Goal: Register for event/course

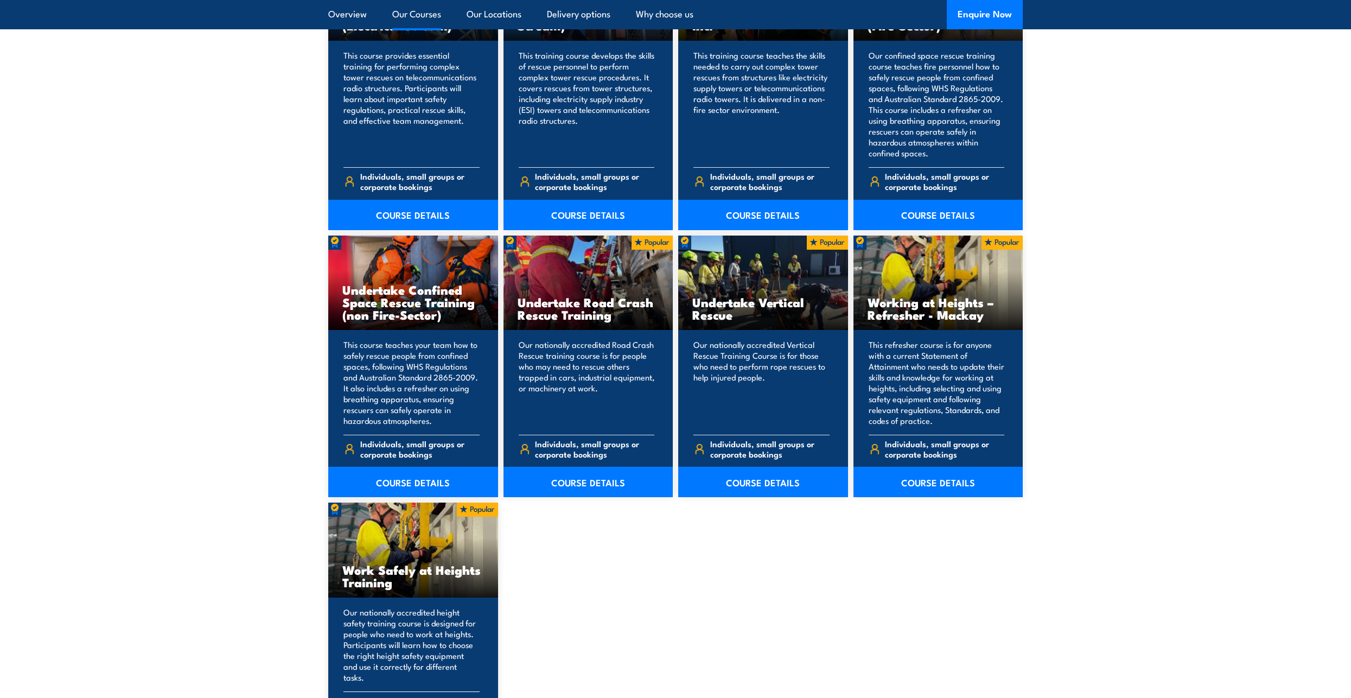
scroll to position [1139, 0]
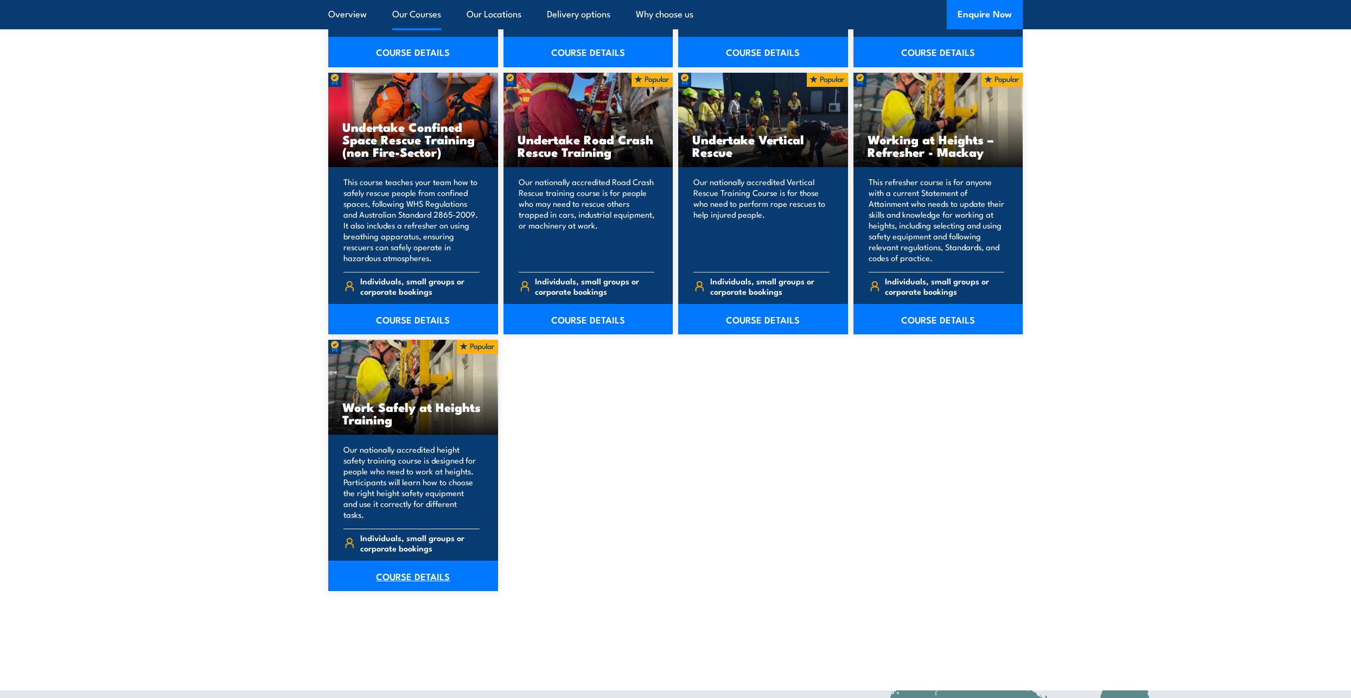
click at [412, 567] on link "COURSE DETAILS" at bounding box center [413, 575] width 170 height 30
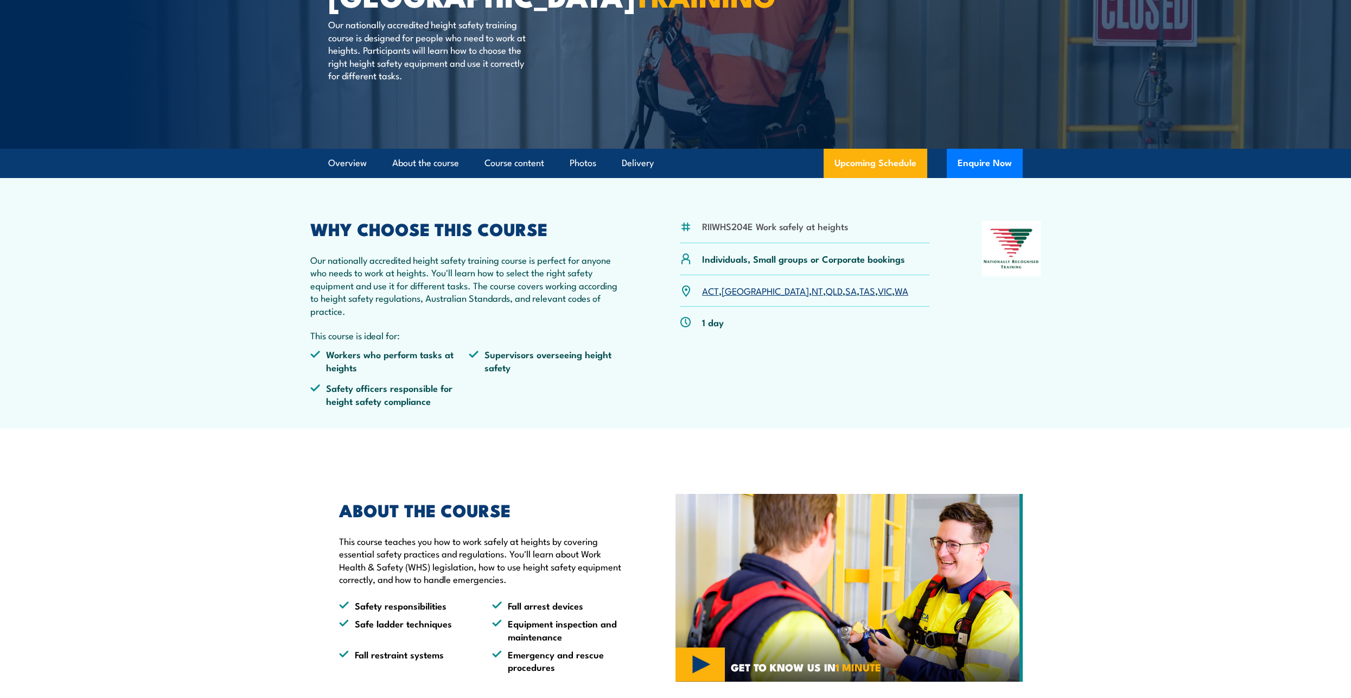
scroll to position [163, 0]
click at [895, 286] on link "WA" at bounding box center [902, 289] width 14 height 13
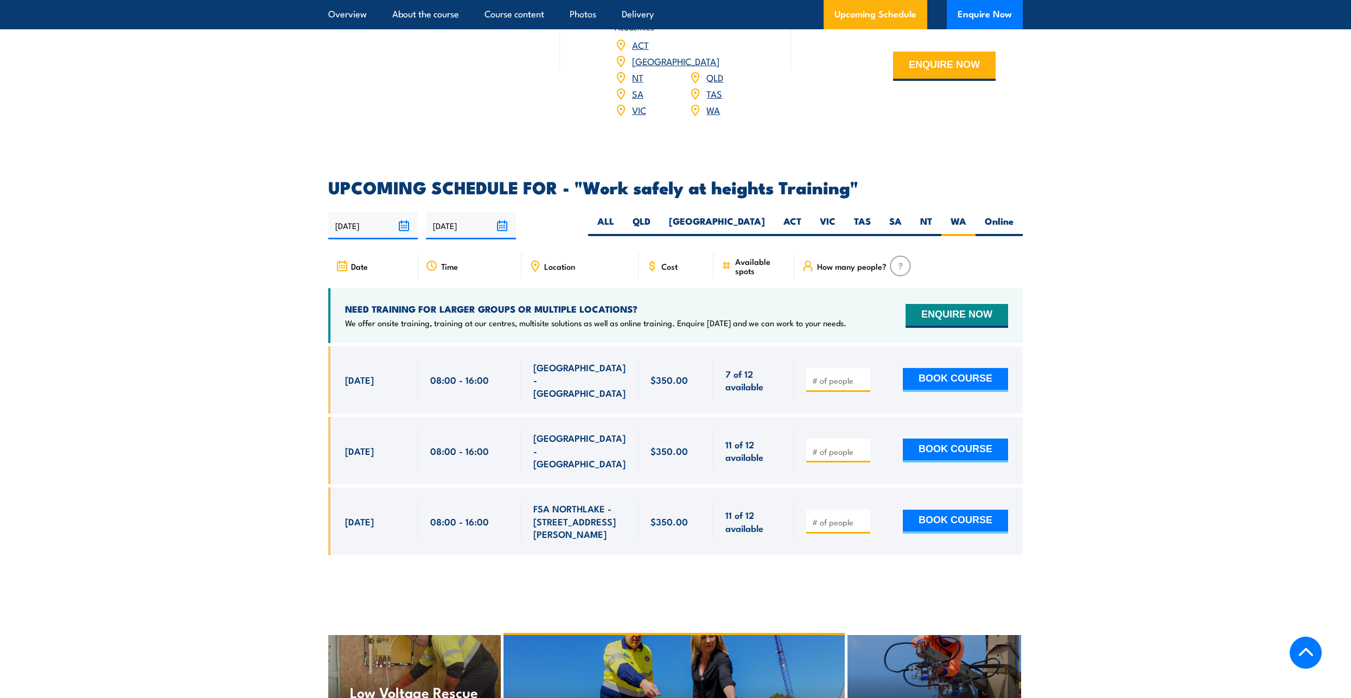
scroll to position [1509, 0]
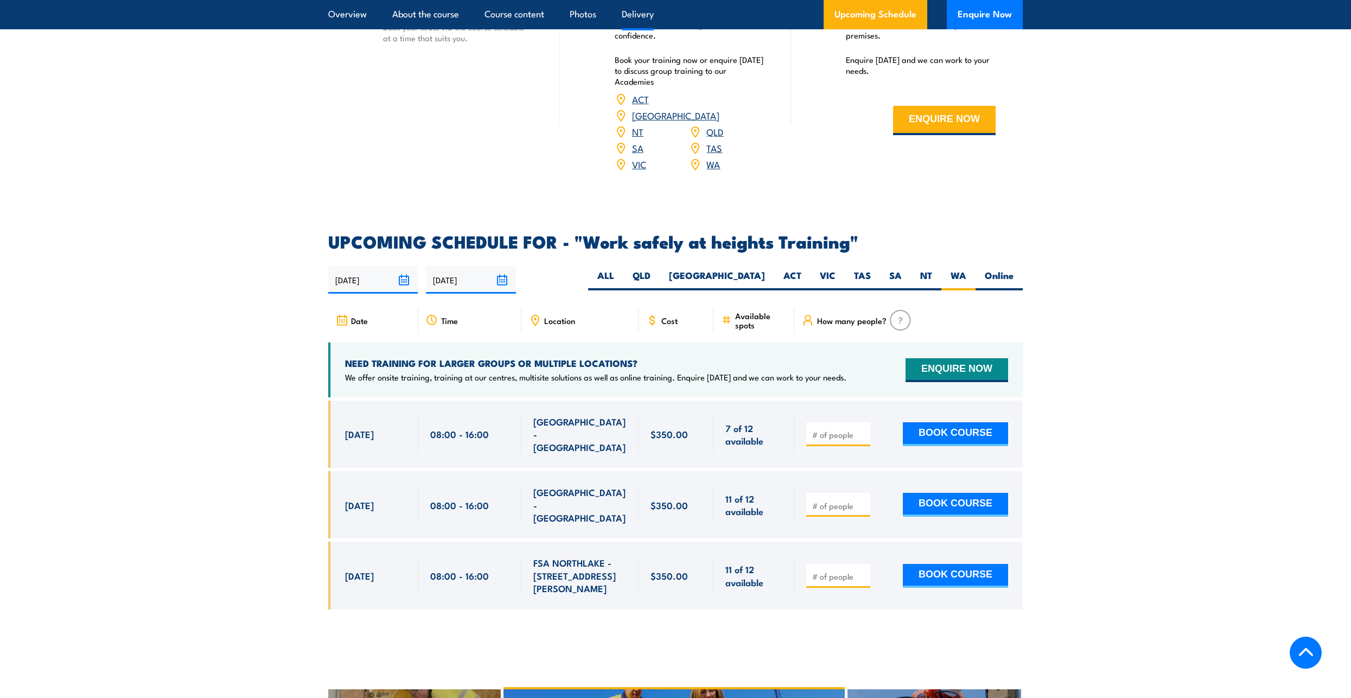
click at [675, 316] on span "Cost" at bounding box center [669, 320] width 16 height 9
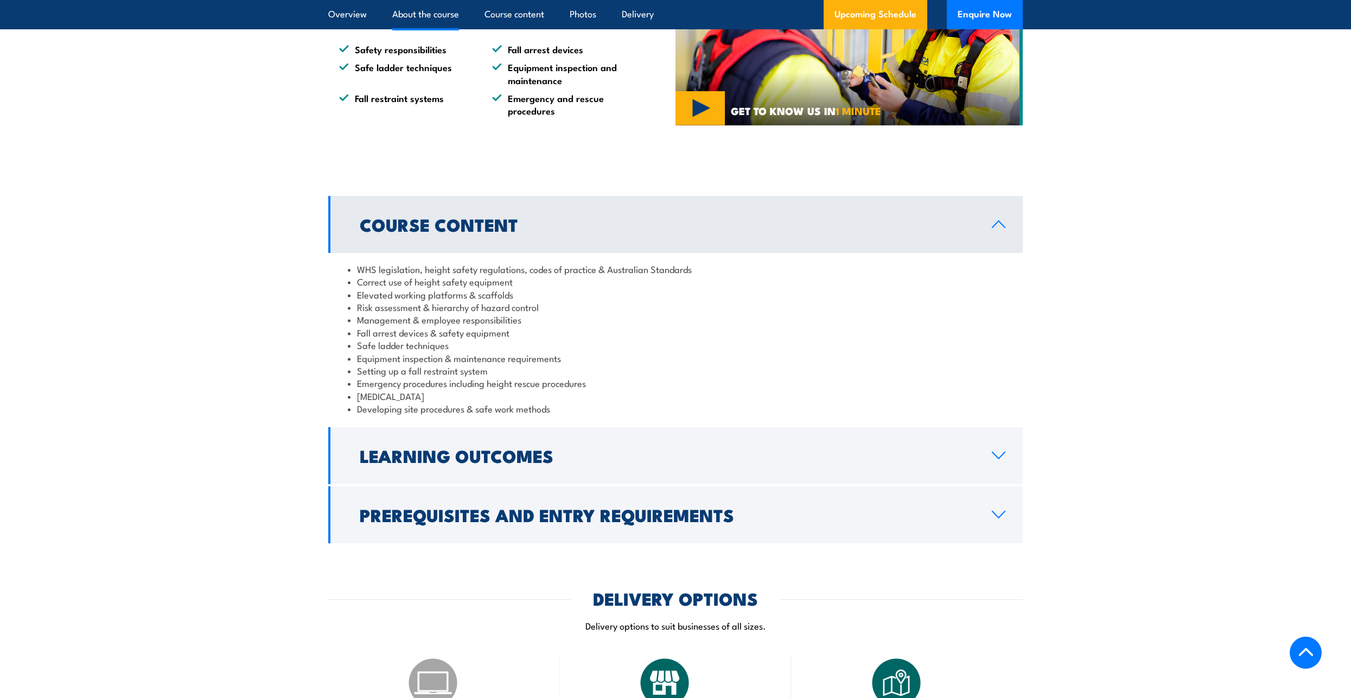
scroll to position [695, 0]
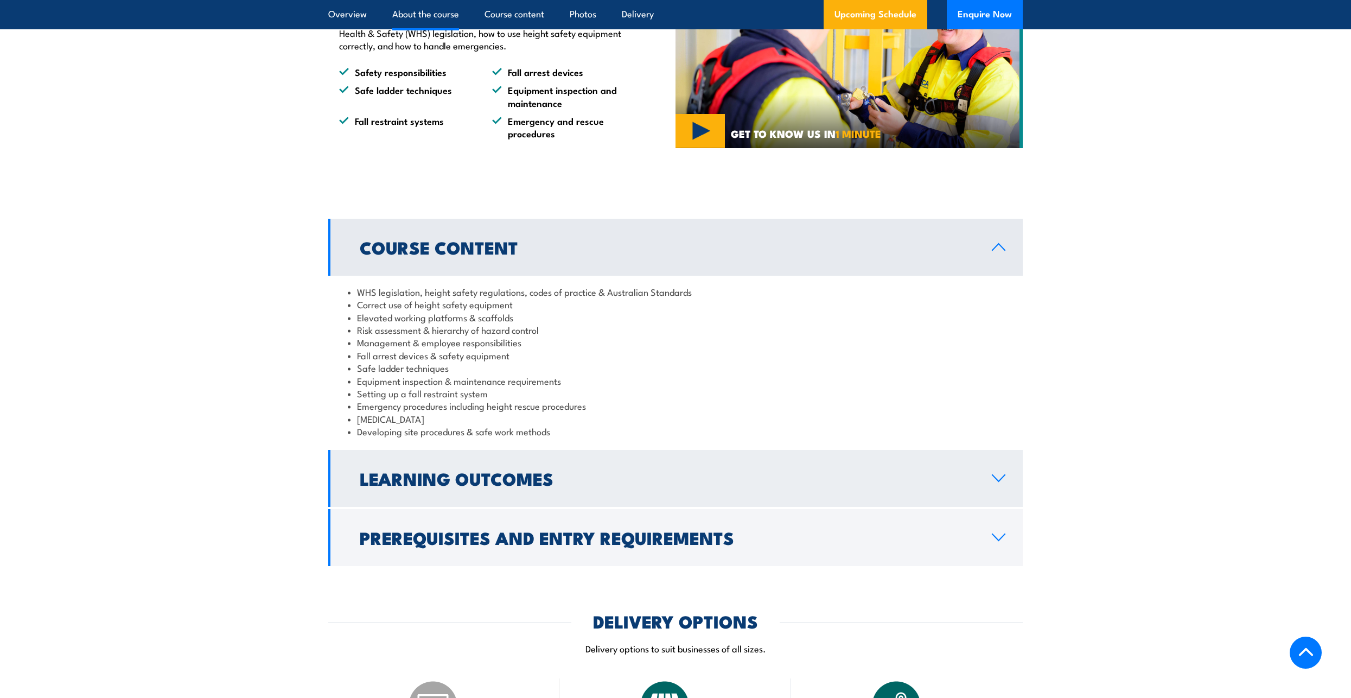
click at [686, 476] on h2 "Learning Outcomes" at bounding box center [667, 477] width 615 height 15
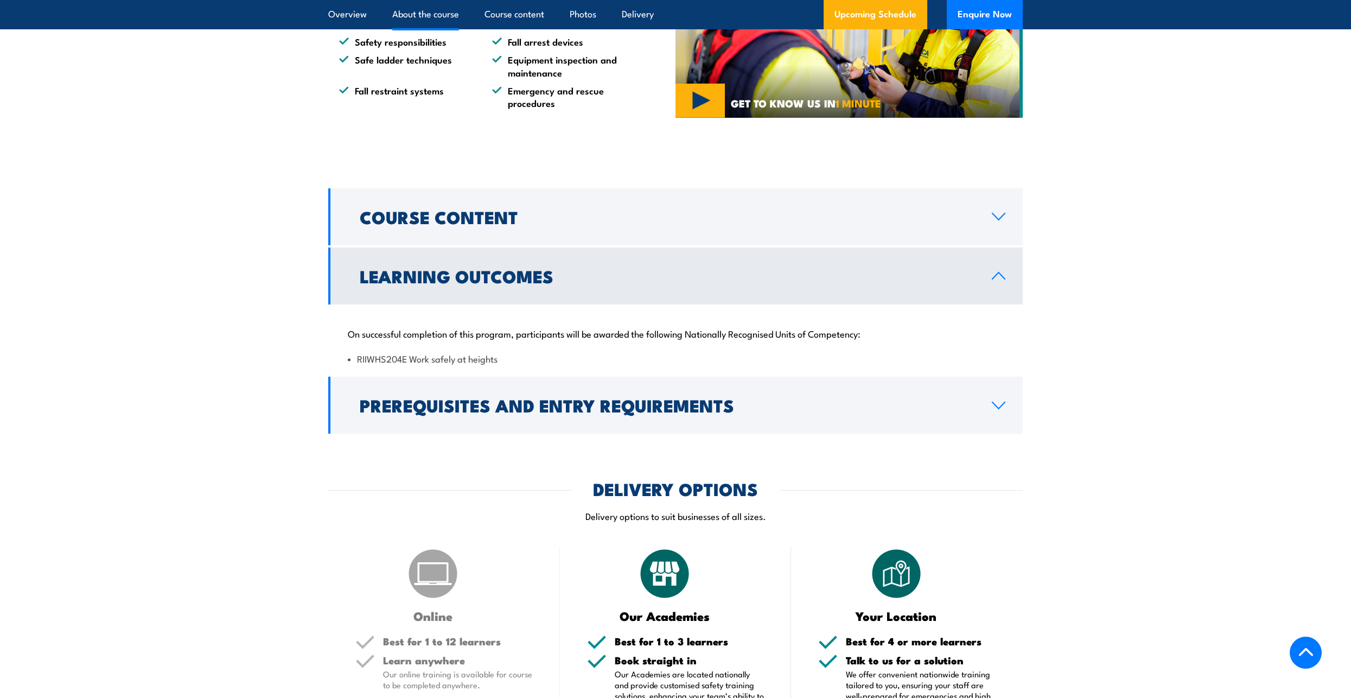
scroll to position [750, 0]
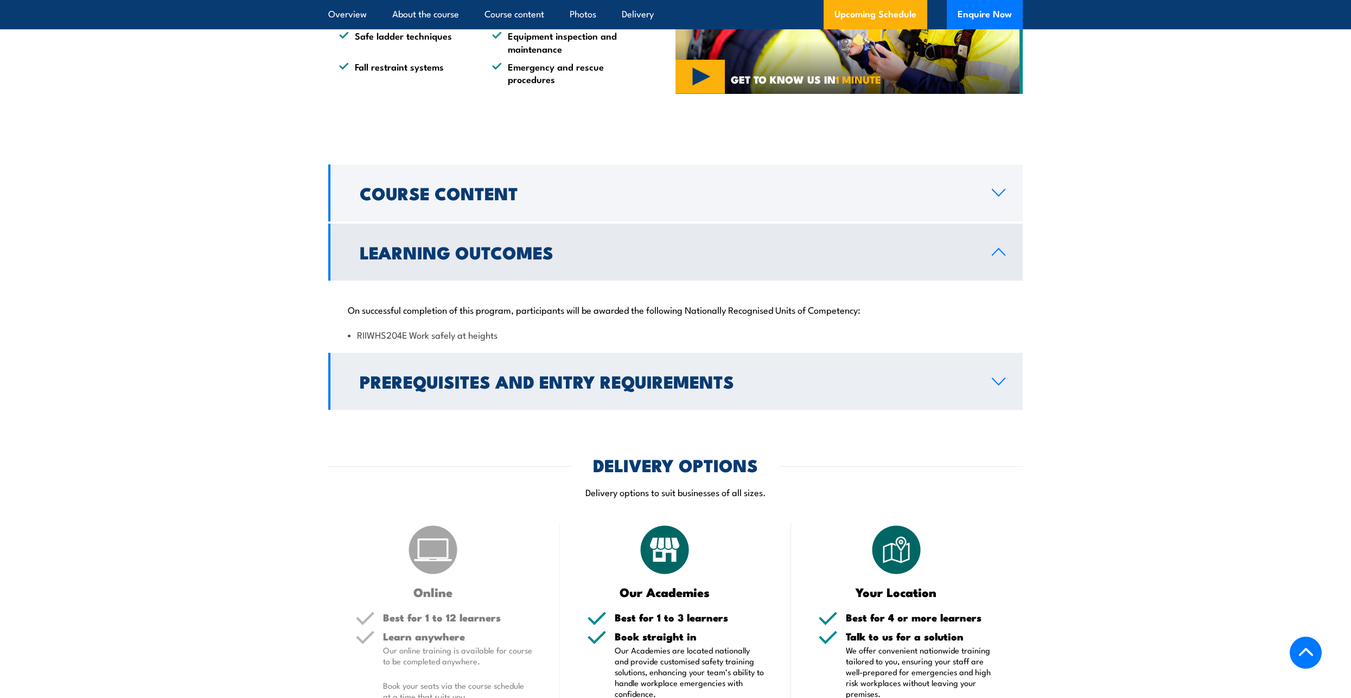
click at [772, 375] on h2 "Prerequisites and Entry Requirements" at bounding box center [667, 380] width 615 height 15
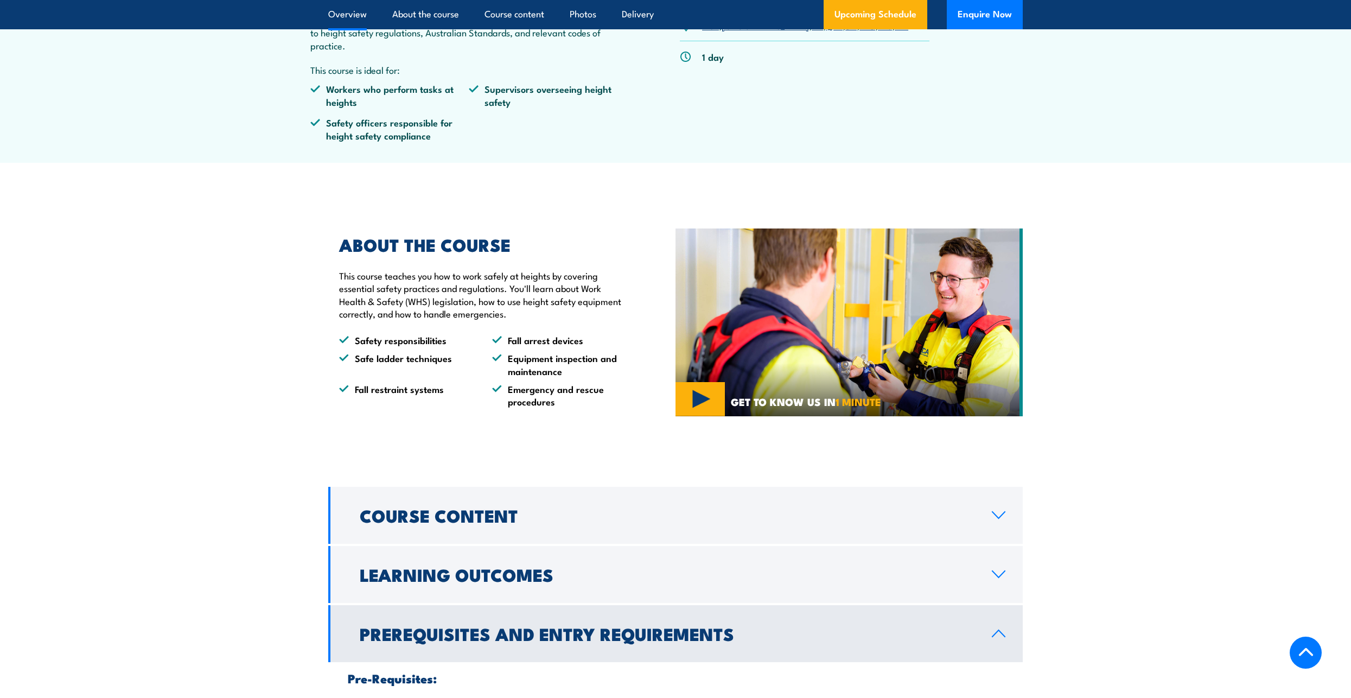
scroll to position [424, 0]
